Goal: Register for event/course

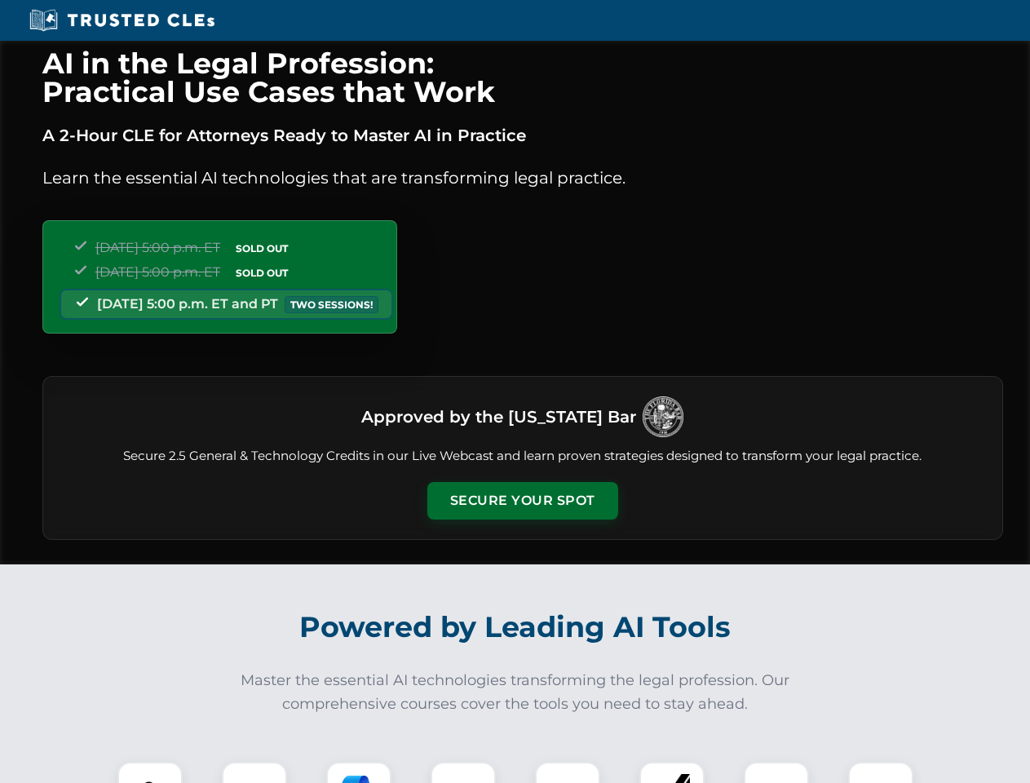
click at [522, 501] on button "Secure Your Spot" at bounding box center [522, 501] width 191 height 38
click at [150, 773] on img at bounding box center [149, 794] width 47 height 47
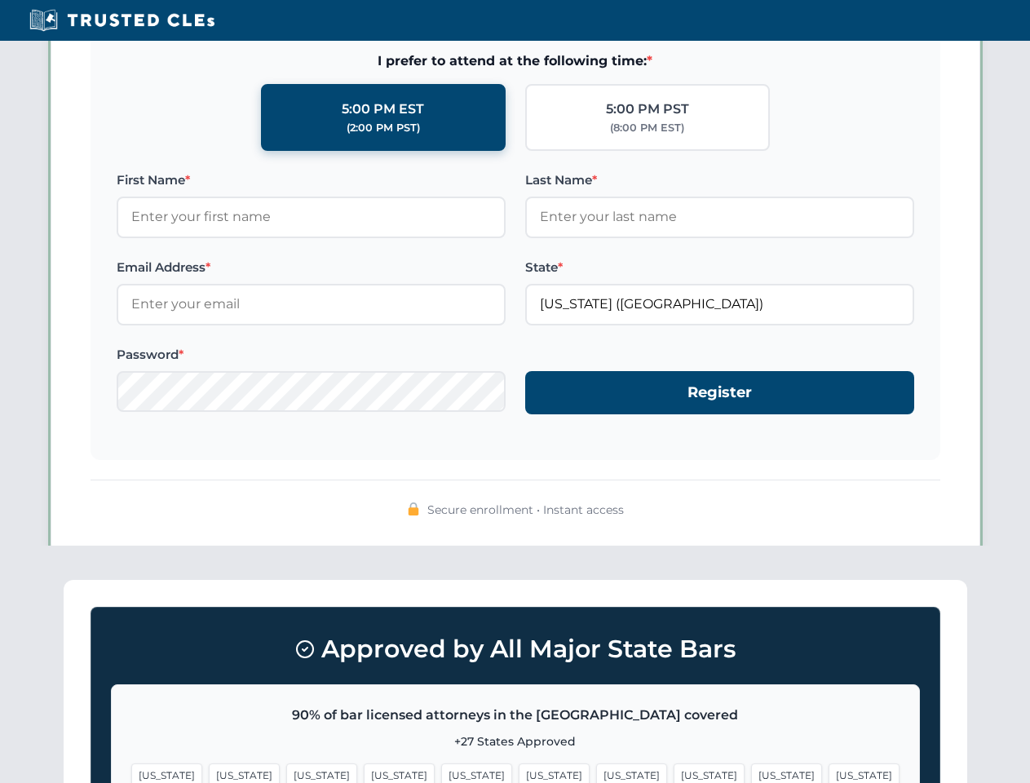
click at [596, 773] on span "[US_STATE]" at bounding box center [631, 776] width 71 height 24
click at [751, 773] on span "[US_STATE]" at bounding box center [786, 776] width 71 height 24
